Goal: Information Seeking & Learning: Find specific fact

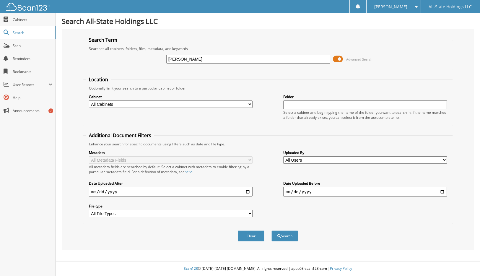
paste input "[PERSON_NAME]"
type input "[PERSON_NAME]"
click at [272, 231] on button "Search" at bounding box center [285, 236] width 27 height 11
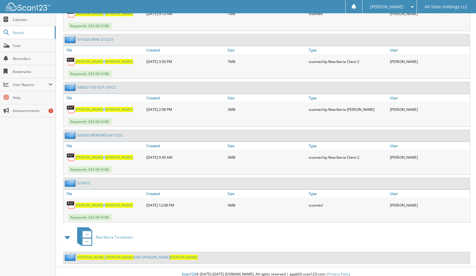
scroll to position [635, 0]
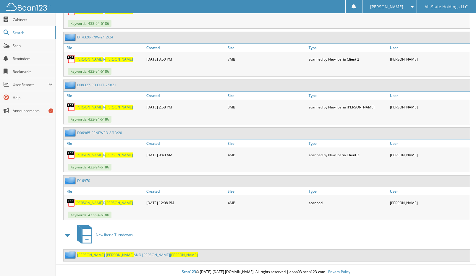
click at [108, 200] on span "[PERSON_NAME]" at bounding box center [119, 202] width 28 height 5
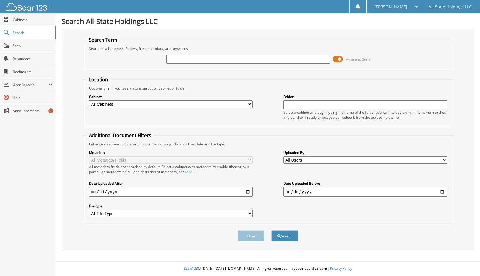
click at [176, 59] on input "text" at bounding box center [248, 59] width 164 height 9
type input "B"
click at [182, 59] on input "D" at bounding box center [248, 59] width 164 height 9
type input "D17058"
click at [272, 231] on button "Search" at bounding box center [285, 236] width 27 height 11
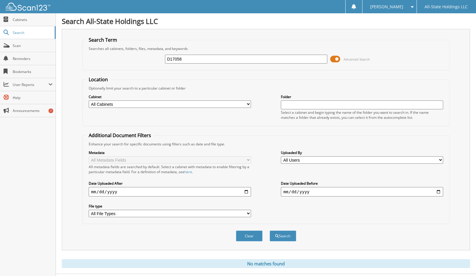
click at [171, 59] on input "D17058" at bounding box center [246, 59] width 162 height 9
type input "17058"
click at [270, 231] on button "Search" at bounding box center [283, 236] width 27 height 11
drag, startPoint x: 189, startPoint y: 59, endPoint x: 116, endPoint y: 59, distance: 73.9
click at [116, 59] on div "17058 Advanced Search" at bounding box center [266, 59] width 360 height 16
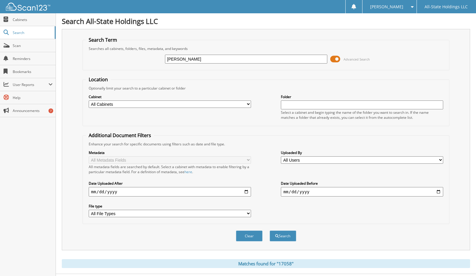
type input "[PERSON_NAME]"
click at [270, 231] on button "Search" at bounding box center [283, 236] width 27 height 11
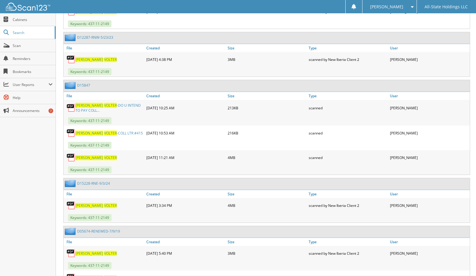
scroll to position [321, 0]
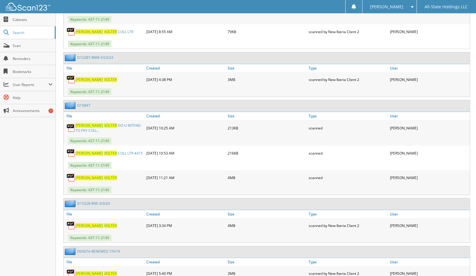
click at [104, 79] on span "VOLTER" at bounding box center [110, 79] width 13 height 5
click at [218, 45] on div "Keywords: 437-11-2149" at bounding box center [267, 44] width 406 height 10
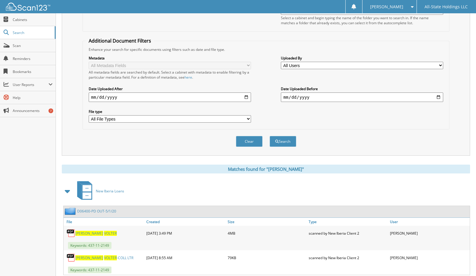
scroll to position [0, 0]
